Goal: Information Seeking & Learning: Learn about a topic

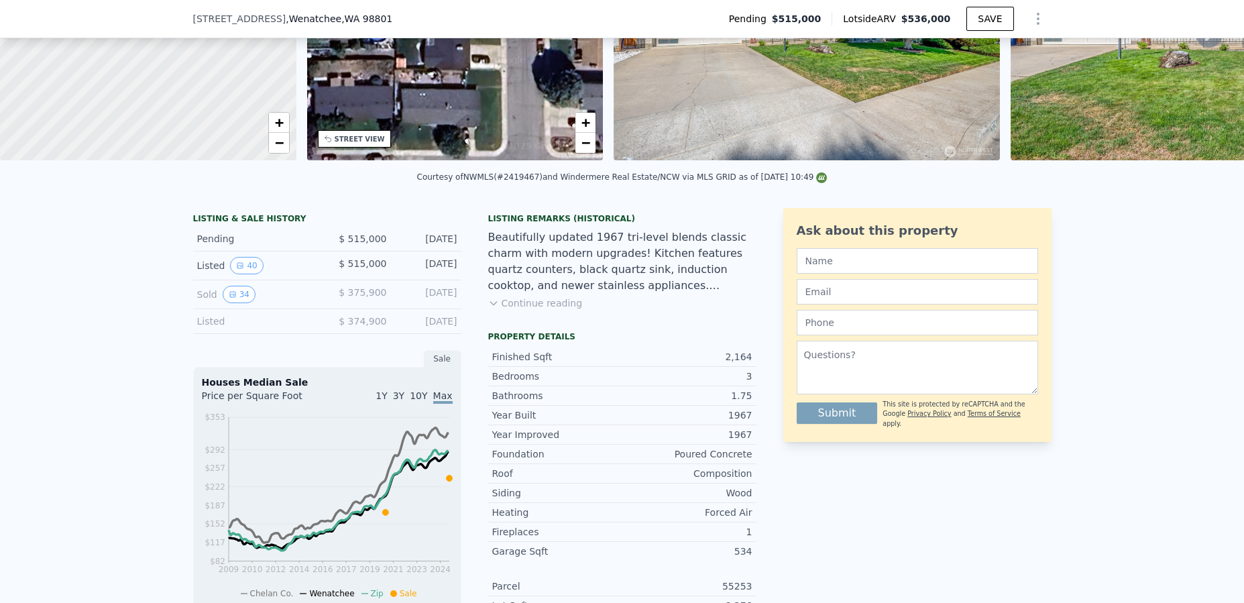
scroll to position [177, 0]
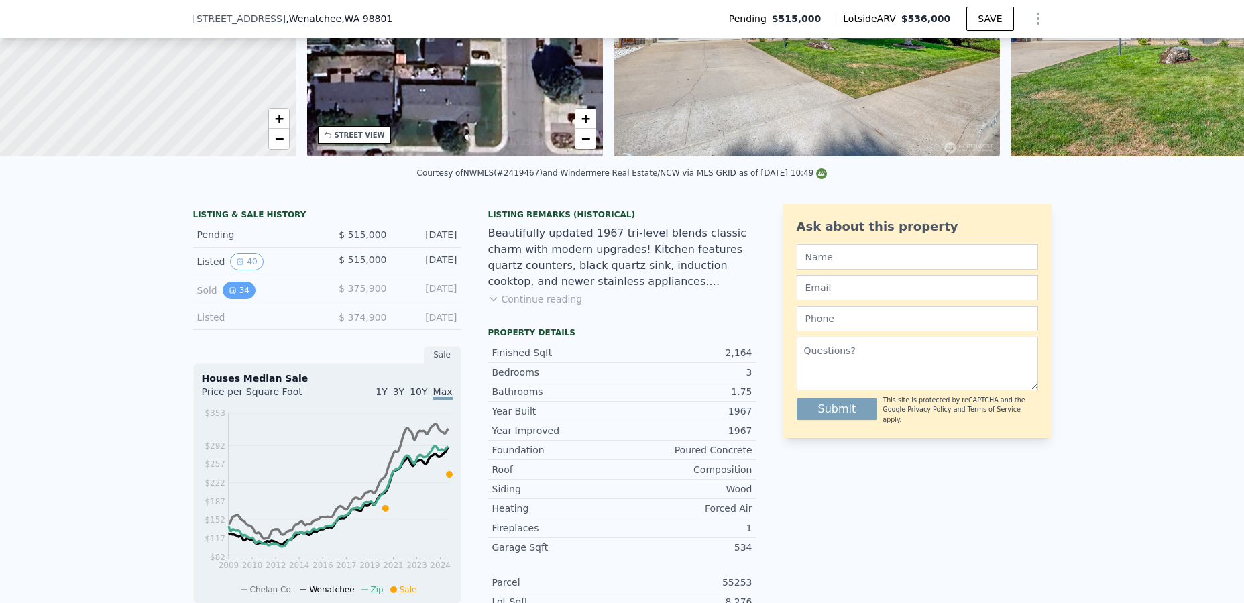
click at [239, 299] on button "34" at bounding box center [239, 290] width 33 height 17
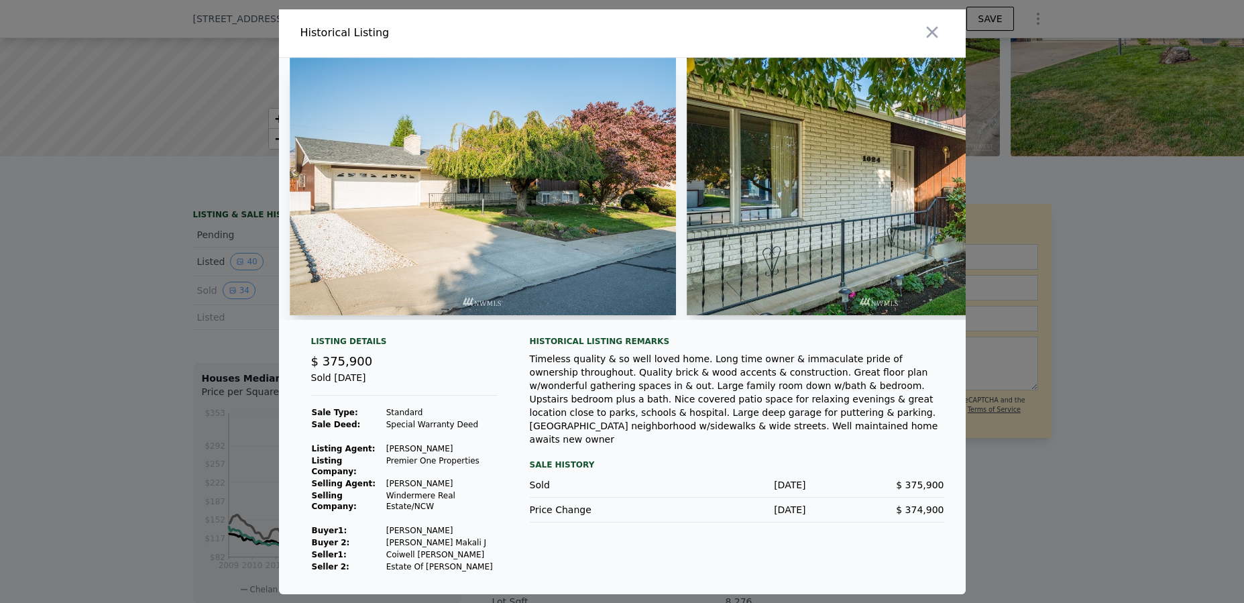
click at [867, 215] on img at bounding box center [880, 187] width 386 height 258
click at [957, 187] on img at bounding box center [880, 187] width 386 height 258
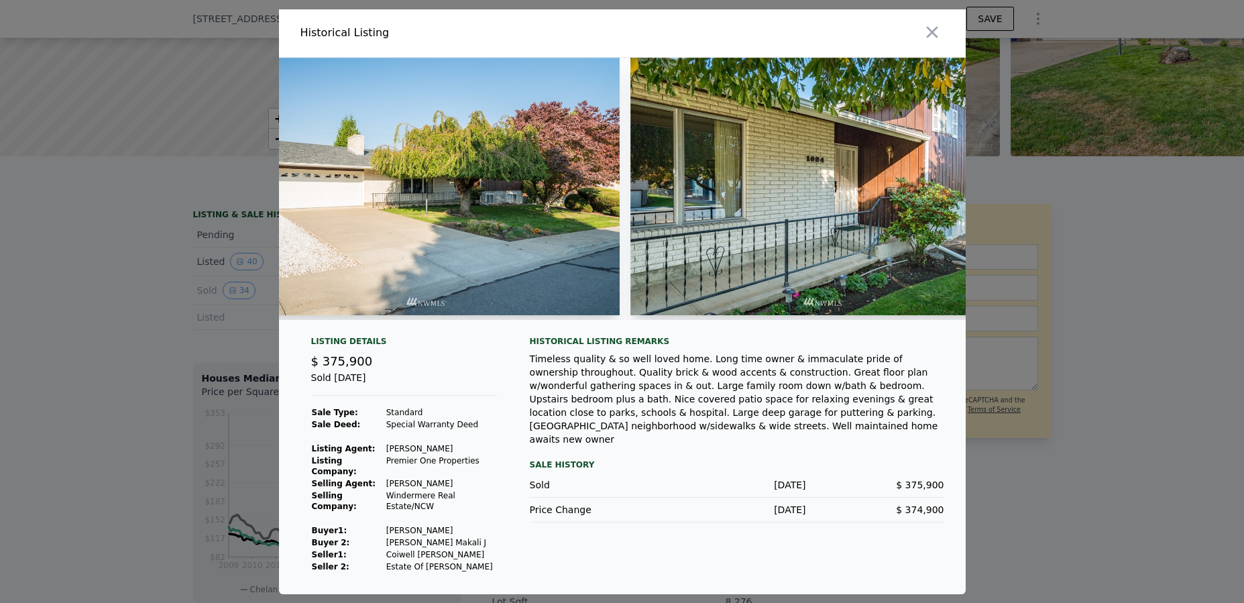
scroll to position [0, 0]
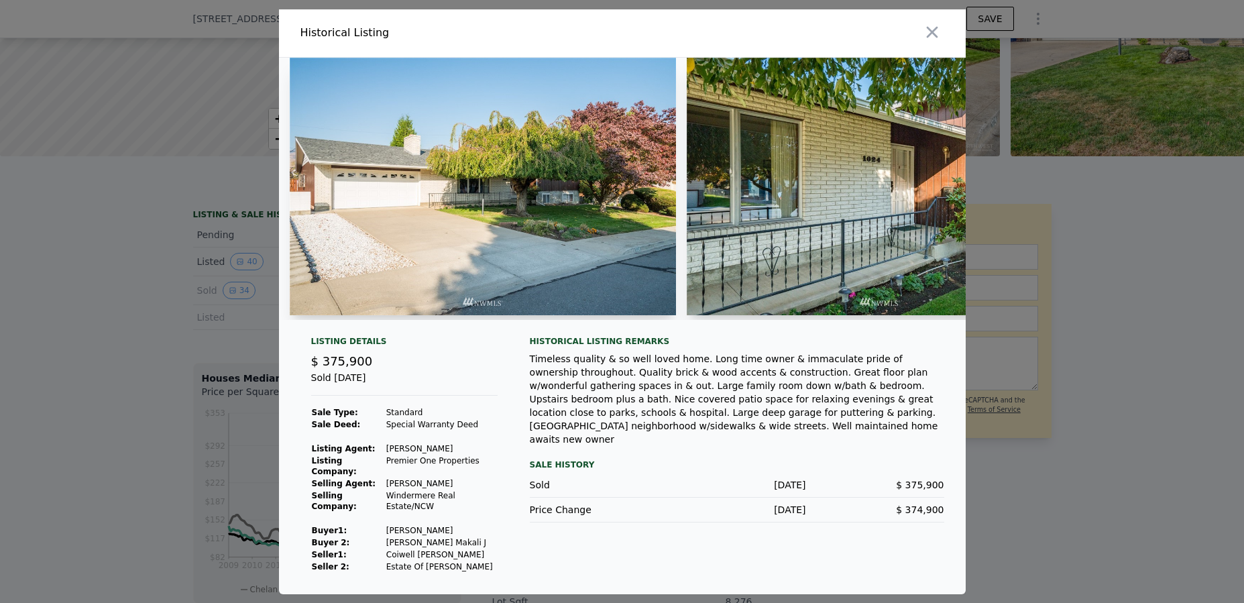
click at [1168, 282] on div at bounding box center [622, 301] width 1244 height 603
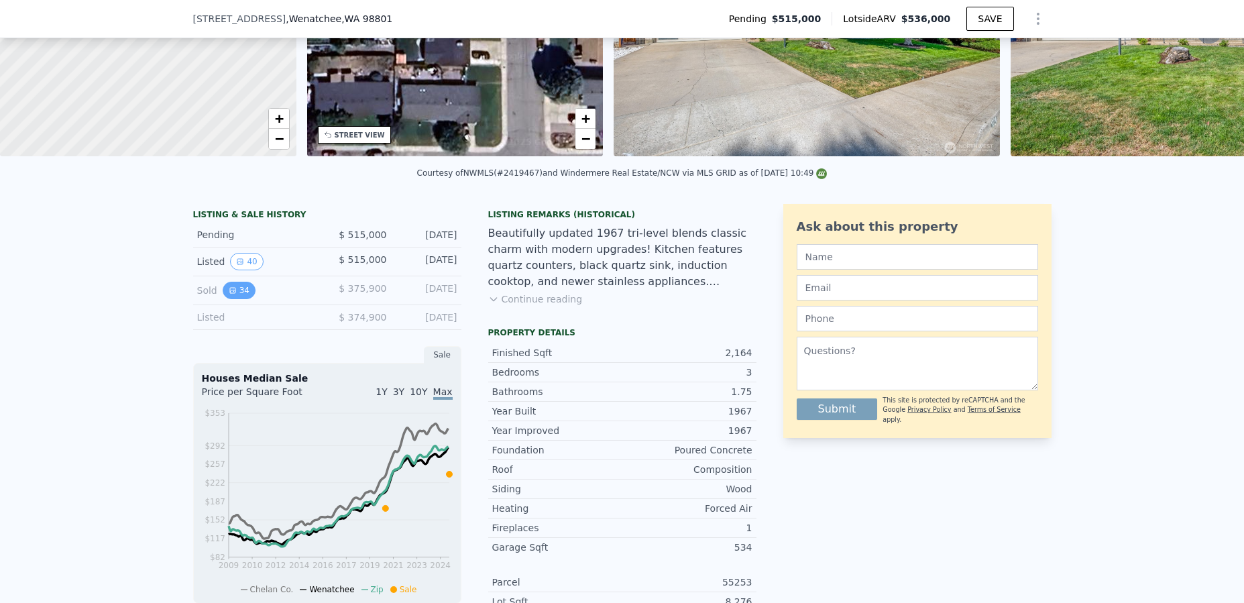
click at [241, 299] on button "34" at bounding box center [239, 290] width 33 height 17
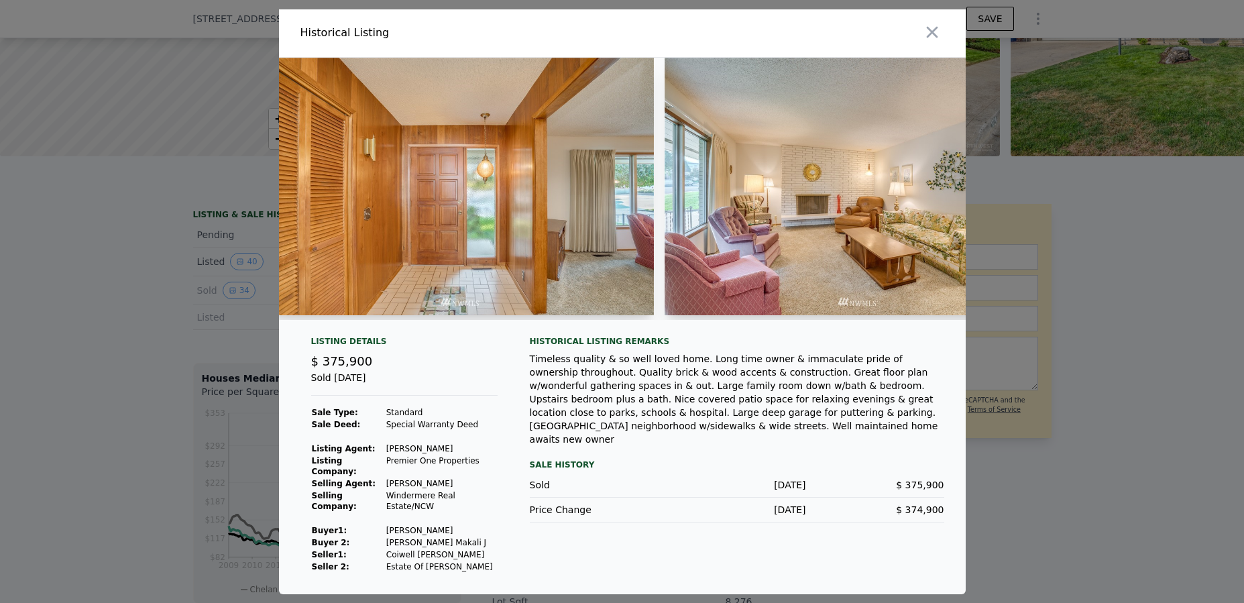
scroll to position [0, 939]
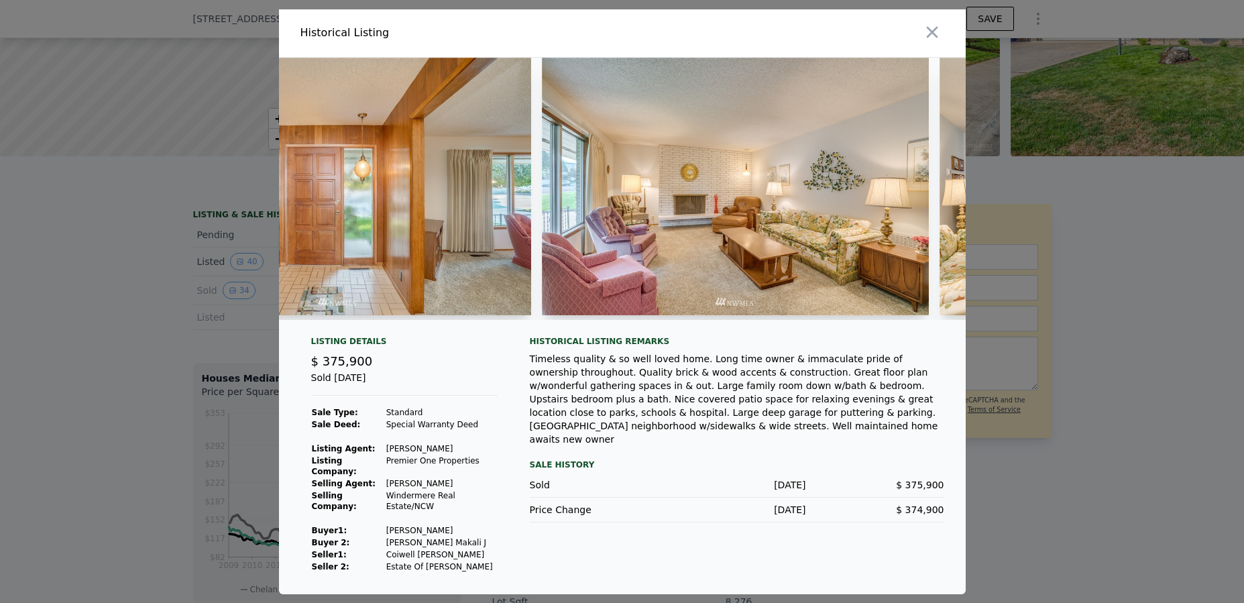
drag, startPoint x: 443, startPoint y: 333, endPoint x: 478, endPoint y: 337, distance: 35.7
click at [478, 337] on div "Listing Details $ 375,900 Sold [DATE] Sale Type: Standard Sale Deed: Special Wa…" at bounding box center [622, 326] width 687 height 537
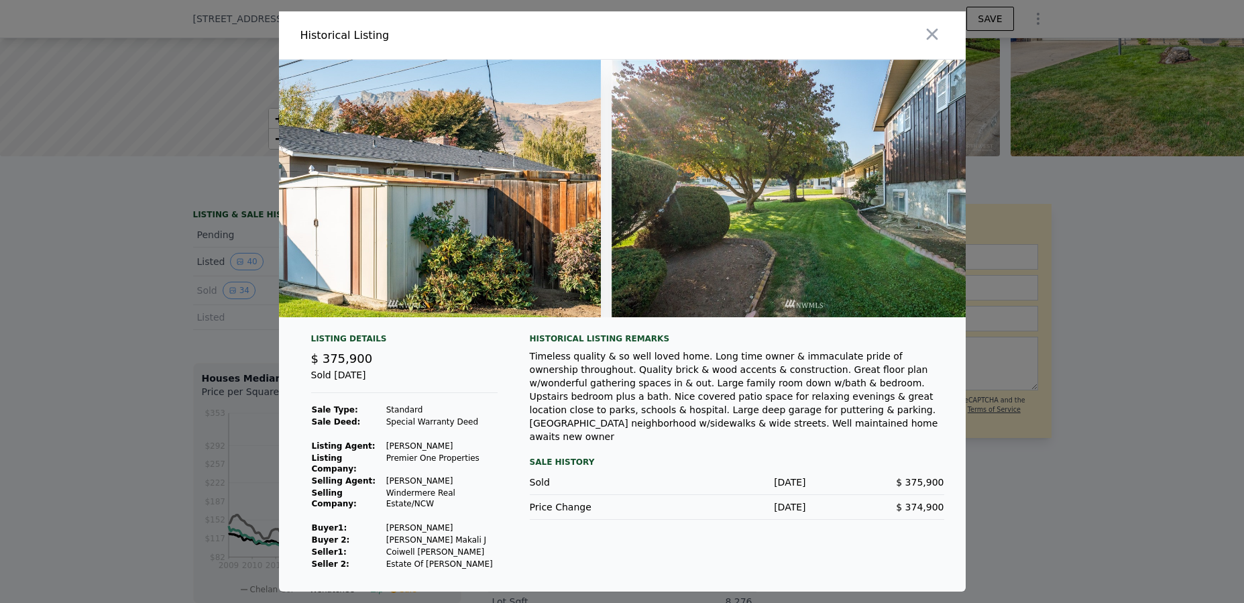
scroll to position [0, 12318]
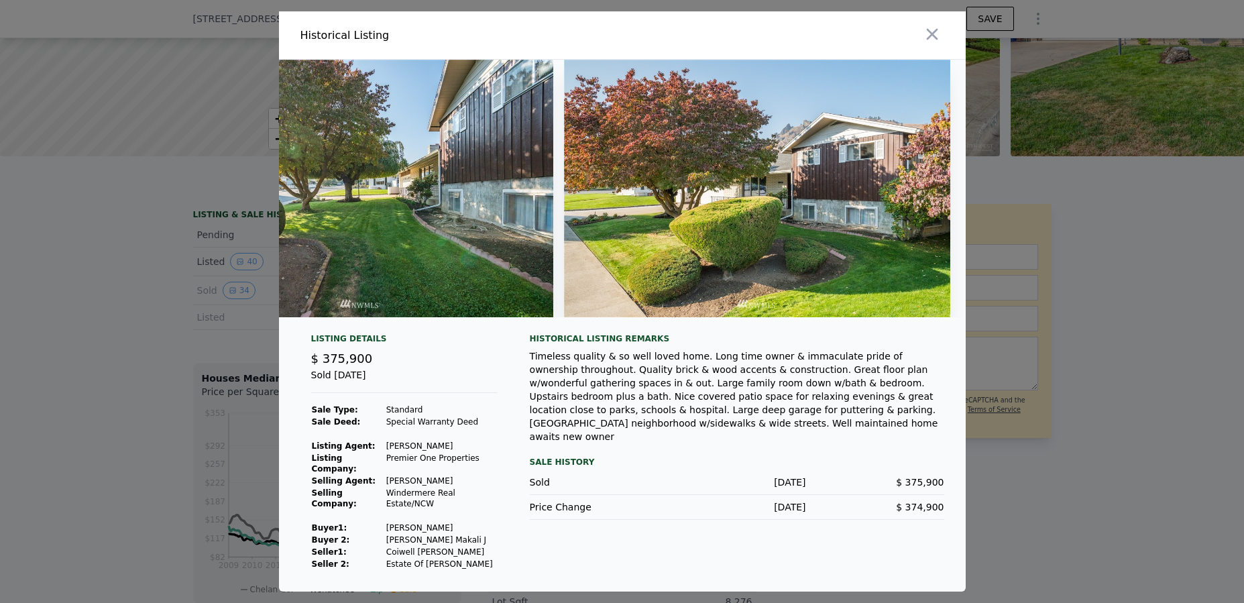
click at [386, 34] on div "Historical Listing" at bounding box center [458, 35] width 317 height 16
click at [934, 29] on icon "button" at bounding box center [931, 34] width 11 height 11
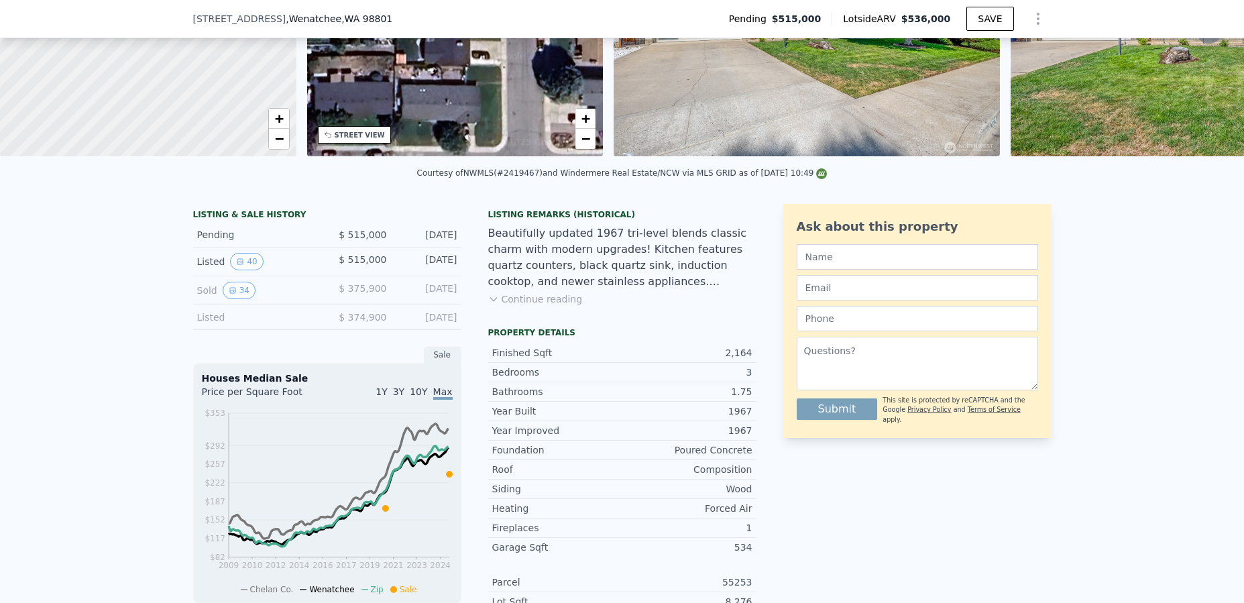
click at [254, 296] on div "Sold 34" at bounding box center [256, 290] width 119 height 17
click at [241, 298] on button "34" at bounding box center [239, 290] width 33 height 17
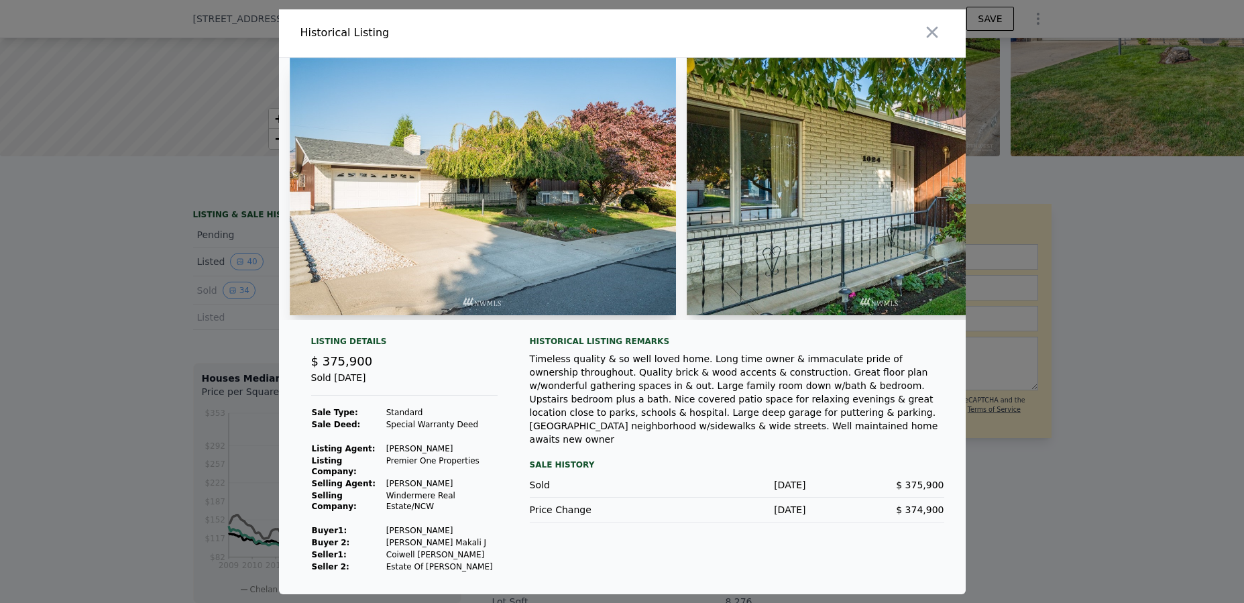
drag, startPoint x: 1189, startPoint y: 226, endPoint x: 1178, endPoint y: 217, distance: 14.8
click at [1188, 227] on div at bounding box center [622, 301] width 1244 height 603
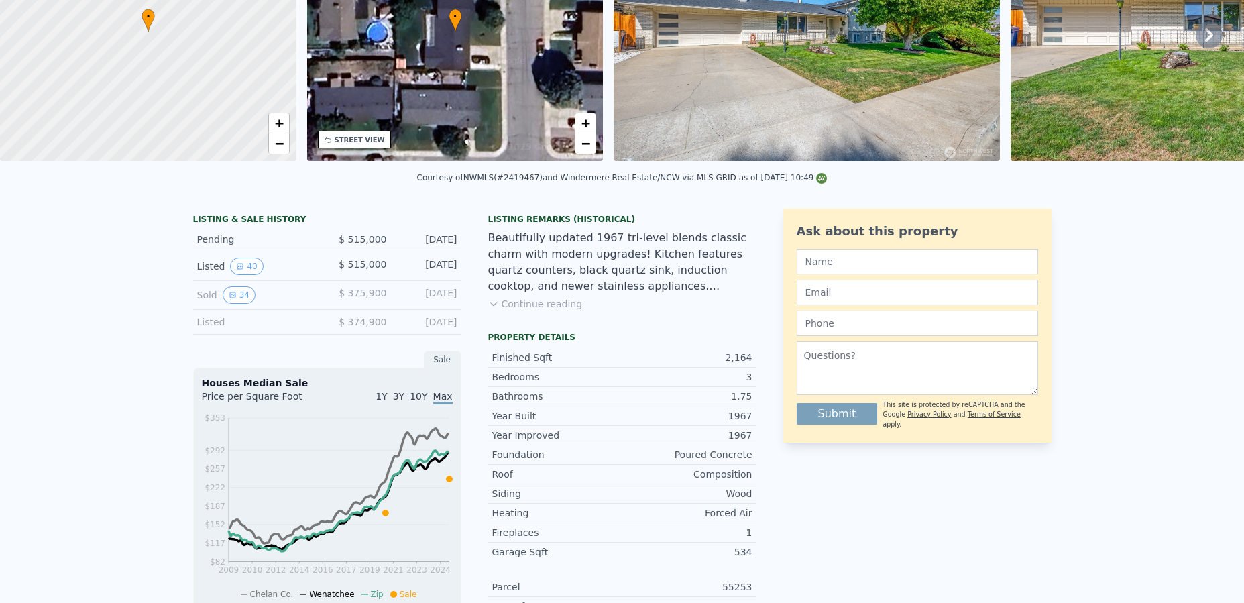
scroll to position [0, 0]
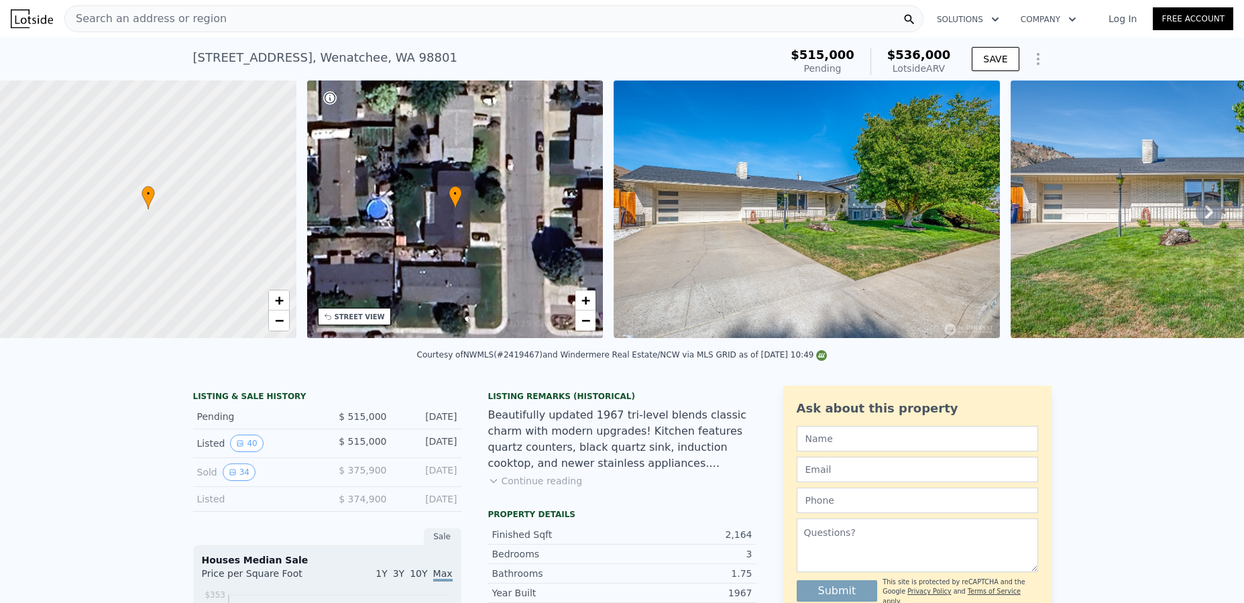
click at [569, 445] on div "Beautifully updated 1967 tri-level blends classic charm with modern upgrades! K…" at bounding box center [622, 439] width 268 height 64
click at [233, 481] on button "34" at bounding box center [239, 471] width 33 height 17
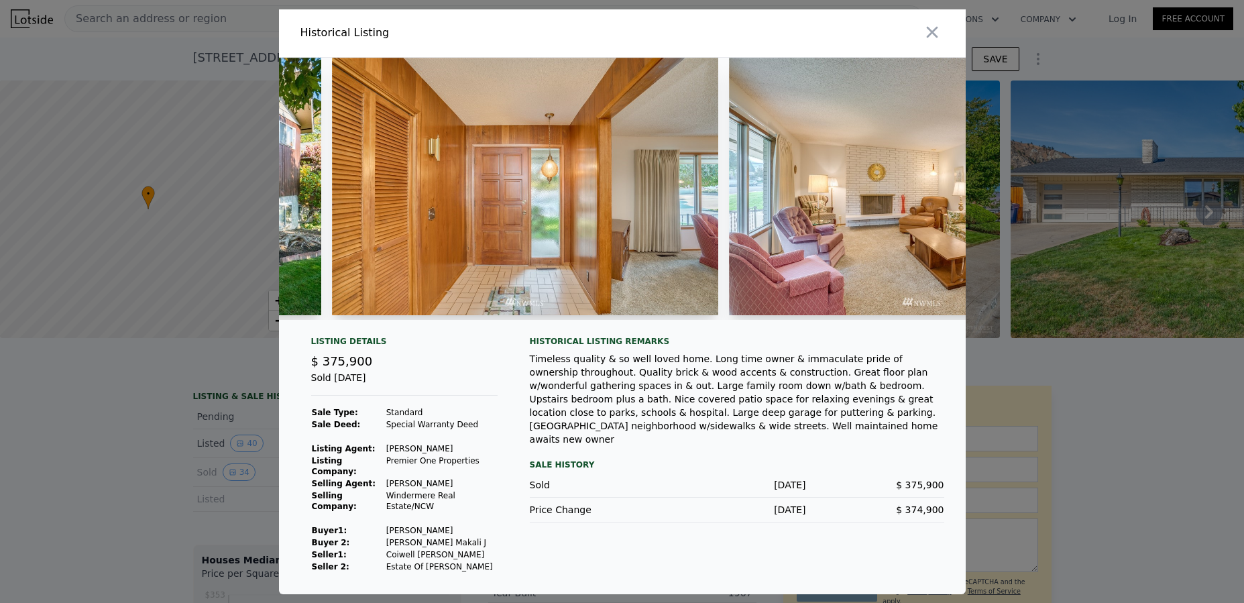
scroll to position [0, 792]
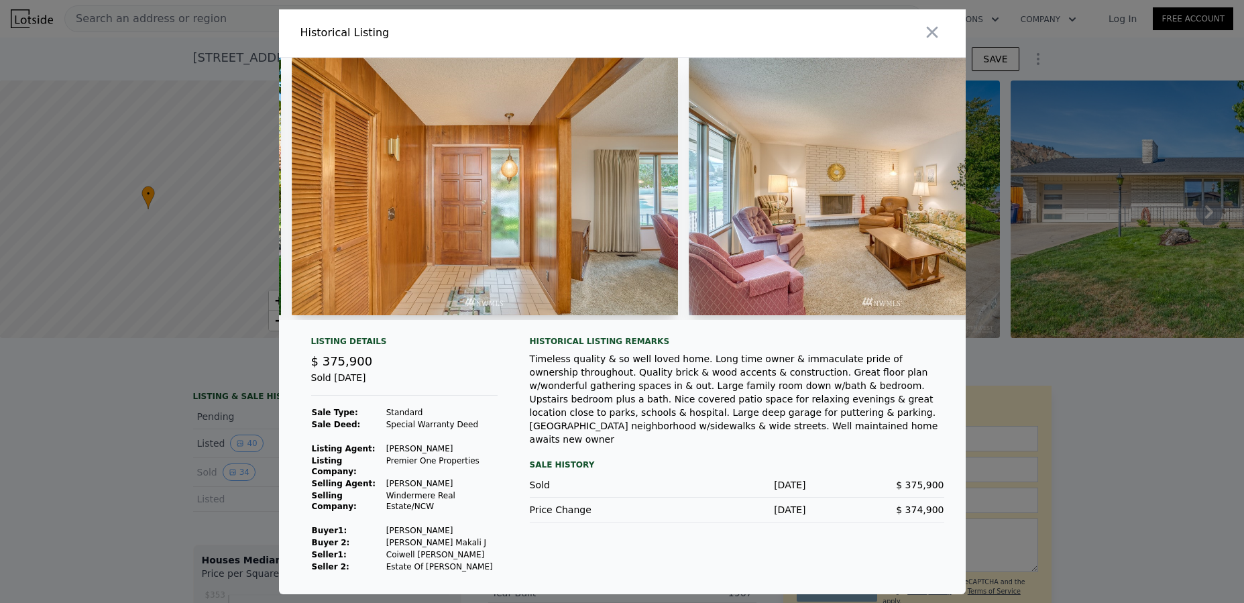
click at [370, 325] on div at bounding box center [622, 194] width 687 height 273
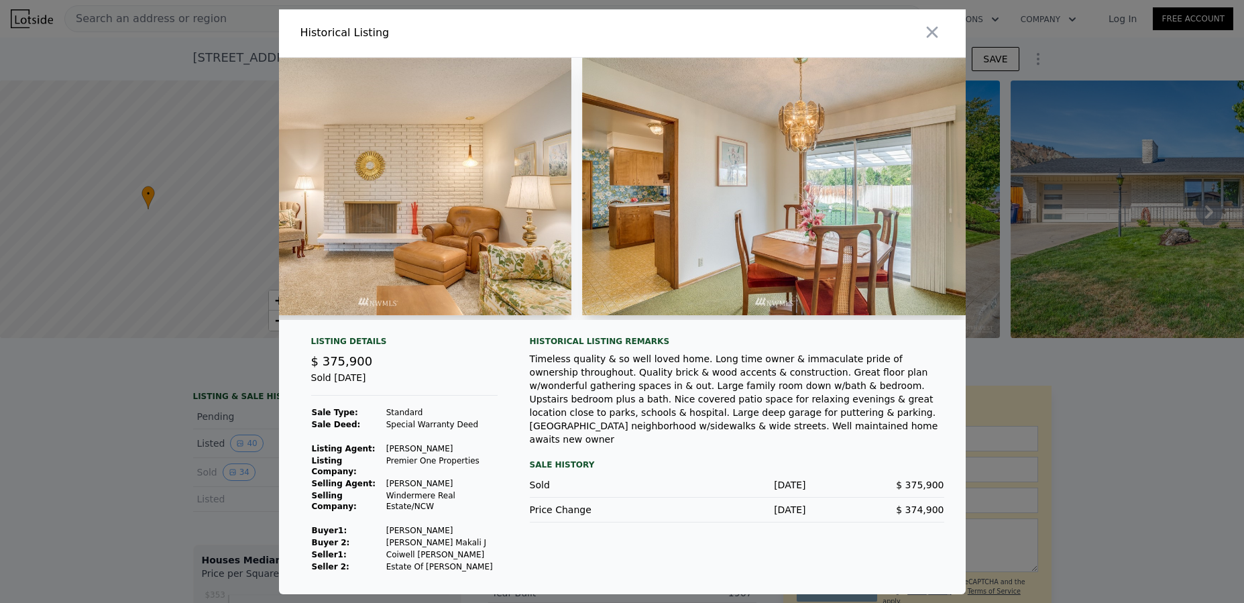
scroll to position [0, 2078]
